Goal: Book appointment/travel/reservation

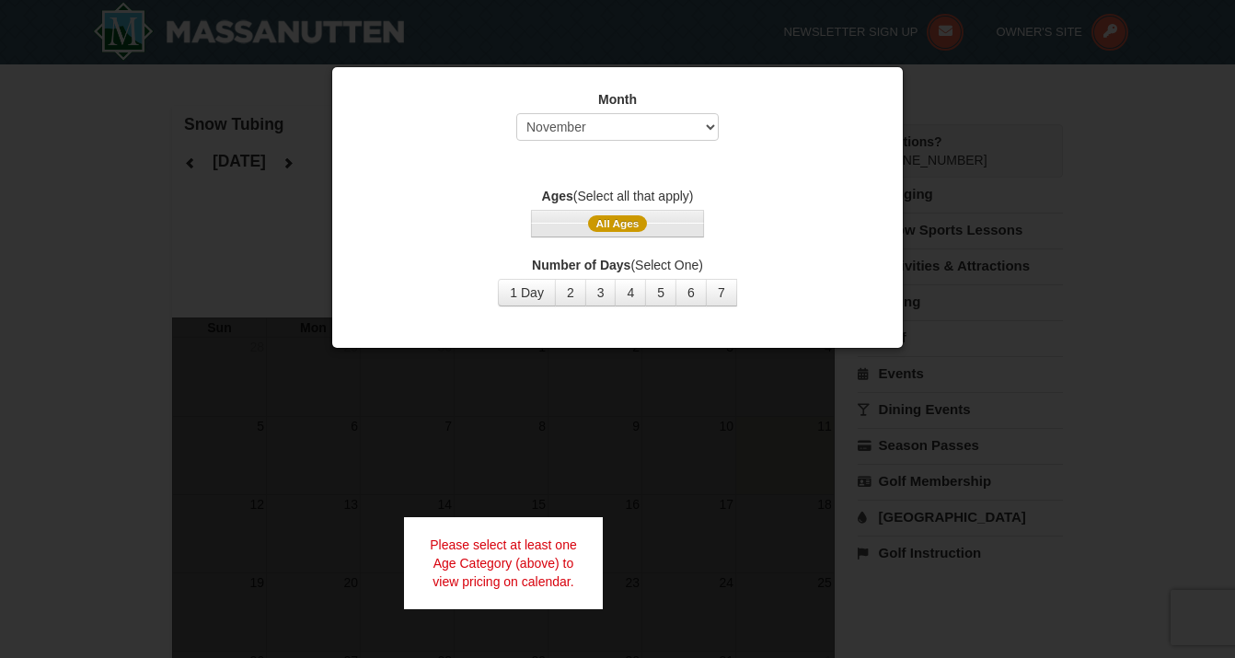
click at [616, 225] on span "All Ages" at bounding box center [618, 223] width 60 height 17
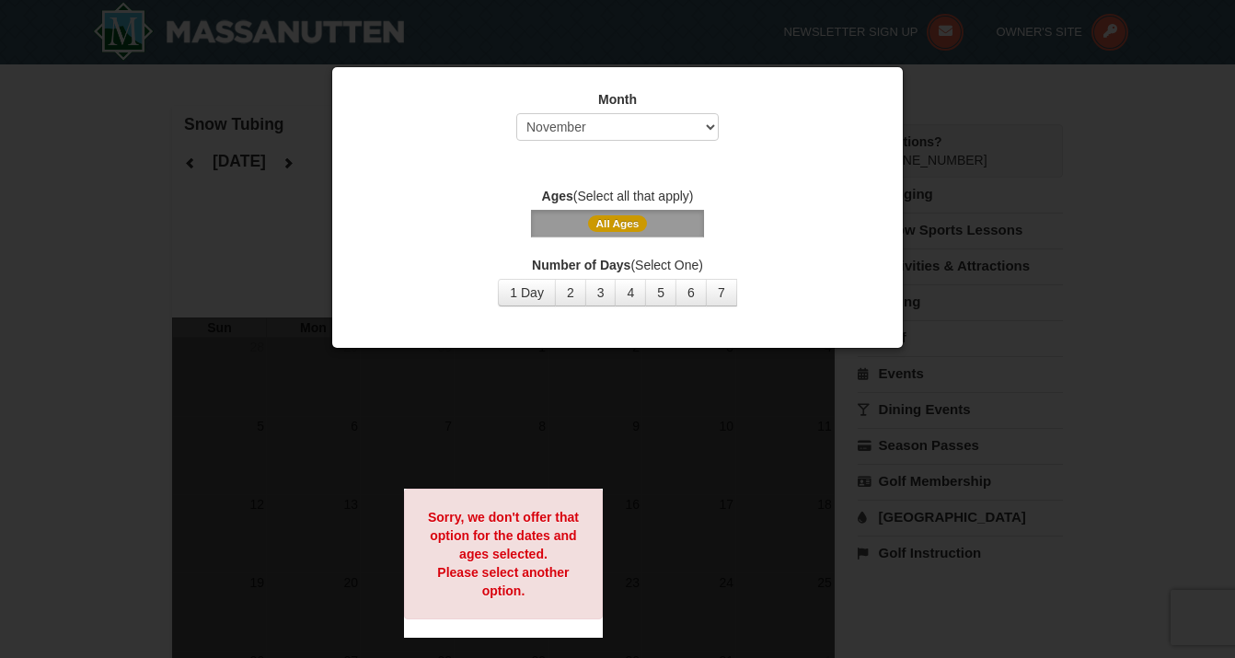
click at [621, 194] on label "Ages (Select all that apply)" at bounding box center [617, 196] width 525 height 18
click at [561, 192] on strong "Ages" at bounding box center [557, 196] width 31 height 15
click at [621, 221] on span "All Ages" at bounding box center [618, 223] width 60 height 17
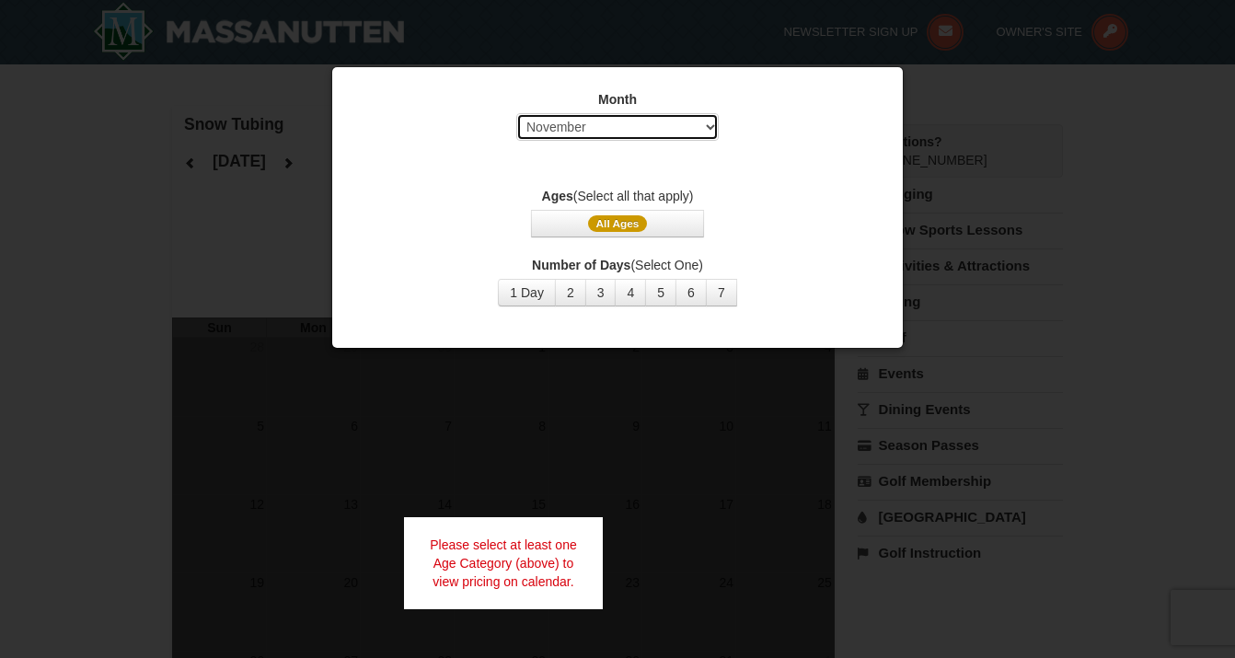
select select "12"
click at [626, 220] on span "All Ages" at bounding box center [618, 223] width 60 height 17
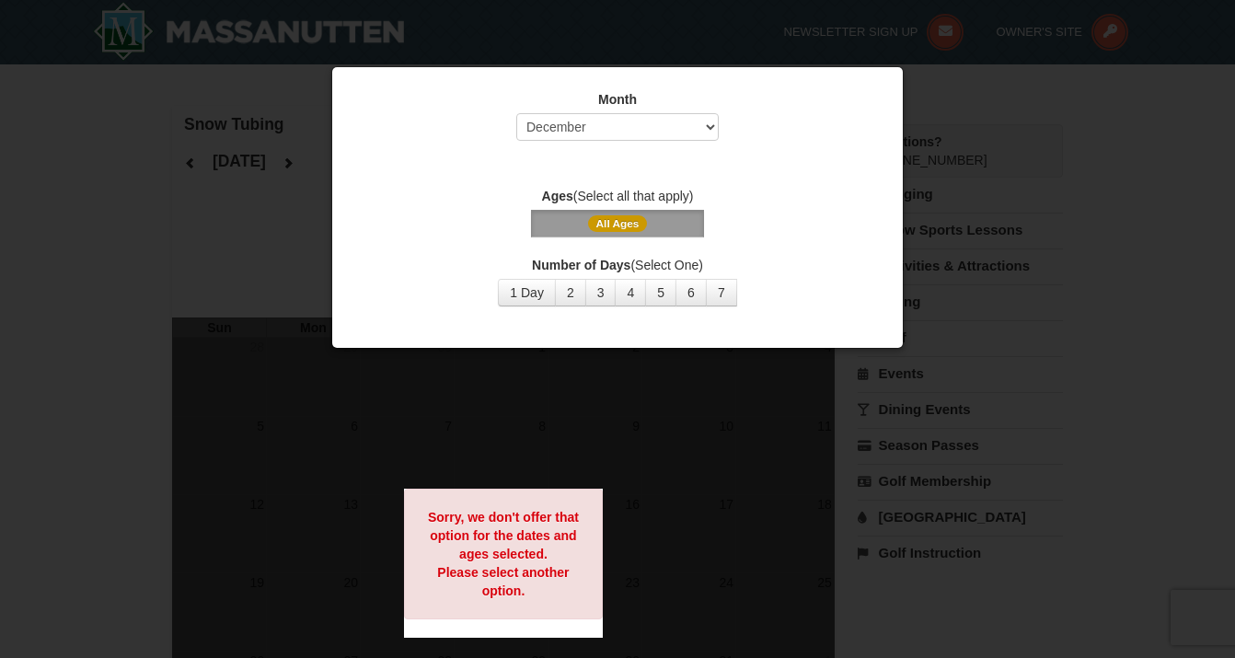
click at [760, 226] on span "All Ages" at bounding box center [617, 224] width 525 height 28
click at [571, 291] on button "2" at bounding box center [570, 293] width 31 height 28
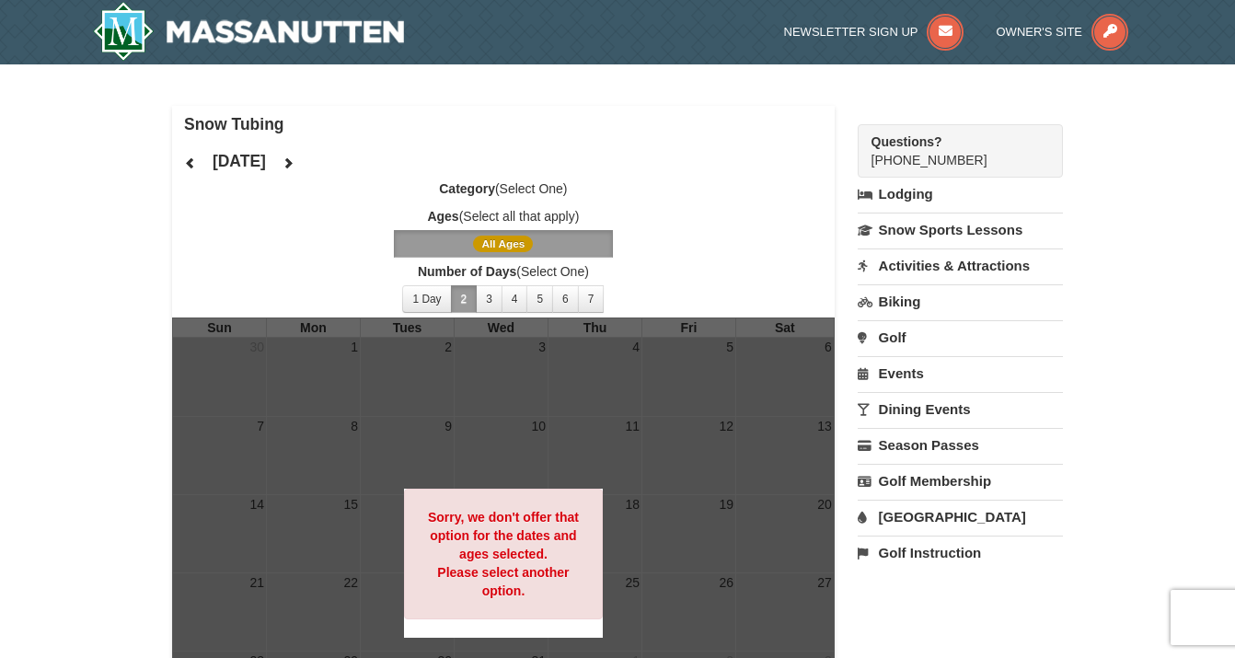
click at [189, 161] on icon at bounding box center [190, 162] width 13 height 13
click at [294, 157] on icon at bounding box center [288, 162] width 13 height 13
click at [418, 291] on button "1 Day" at bounding box center [426, 299] width 49 height 28
click at [436, 311] on span "Number of Days (Select One) 1 Day 2 3 4 5 6 7 8 9 10 11 12 13 14 15" at bounding box center [503, 289] width 663 height 55
click at [908, 227] on link "Snow Sports Lessons" at bounding box center [960, 230] width 205 height 34
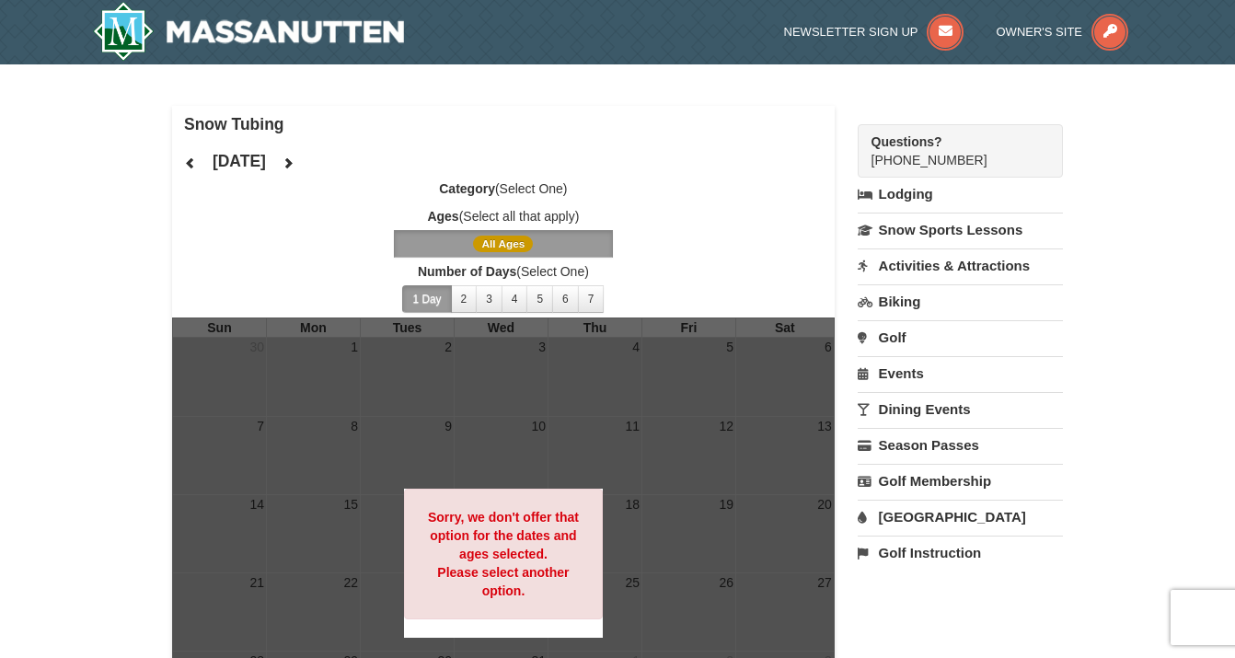
click at [511, 188] on label "Category (Select One)" at bounding box center [503, 188] width 663 height 18
click at [481, 186] on strong "Category" at bounding box center [467, 188] width 56 height 15
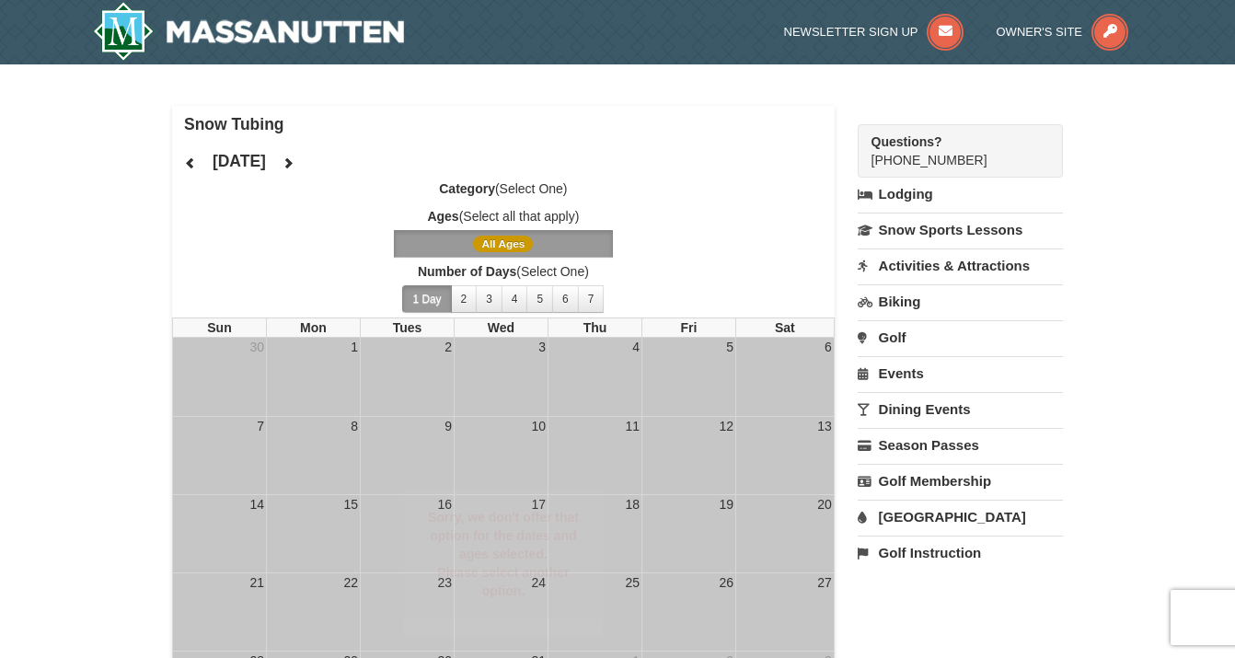
click at [433, 209] on strong "Ages" at bounding box center [442, 216] width 31 height 15
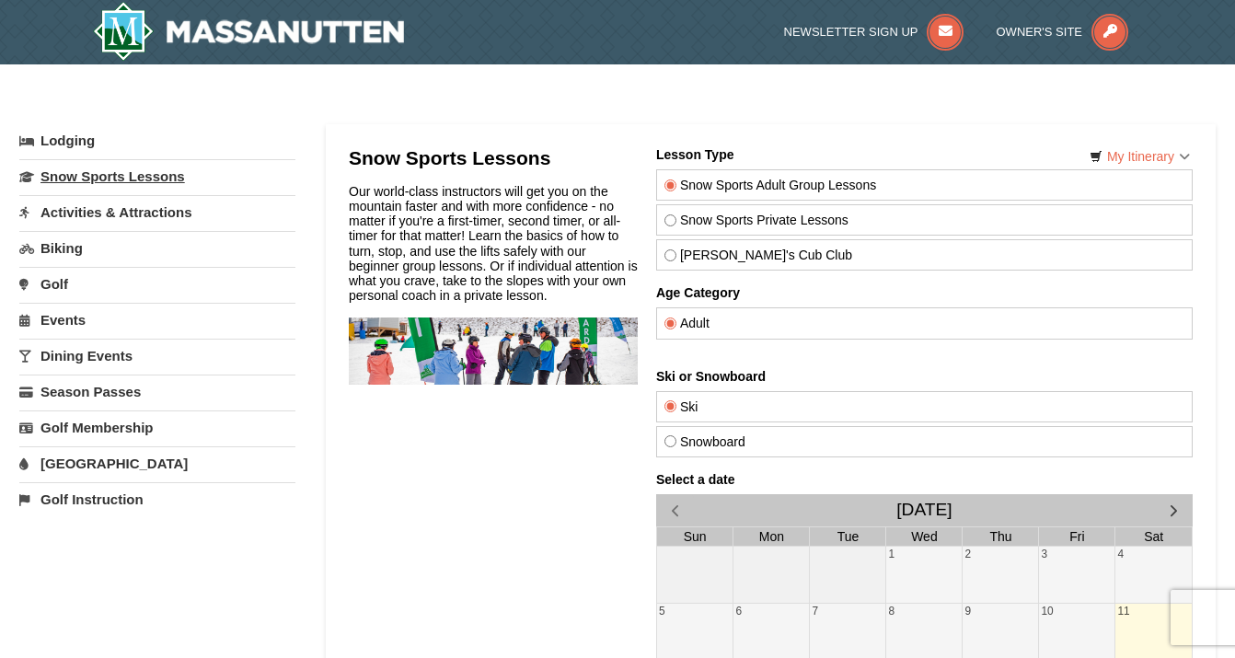
click at [86, 177] on link "Snow Sports Lessons" at bounding box center [157, 176] width 276 height 34
click at [65, 139] on link "Lodging" at bounding box center [157, 140] width 276 height 33
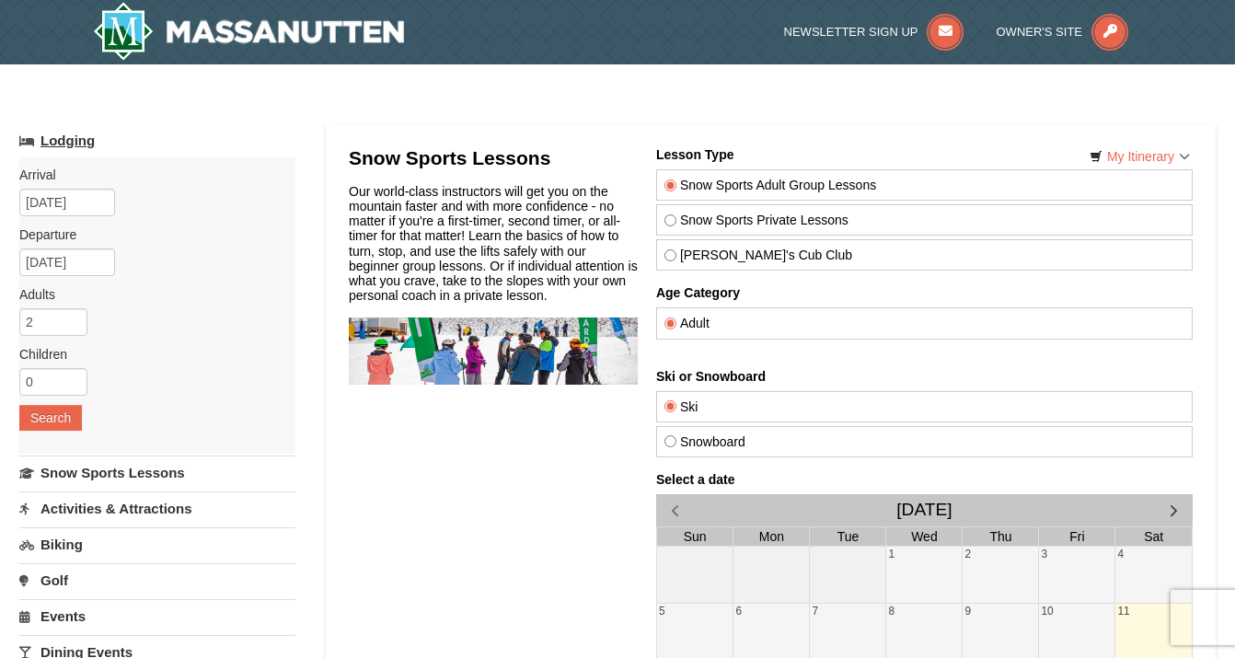
click at [86, 137] on link "Lodging" at bounding box center [157, 140] width 276 height 33
